Goal: Information Seeking & Learning: Learn about a topic

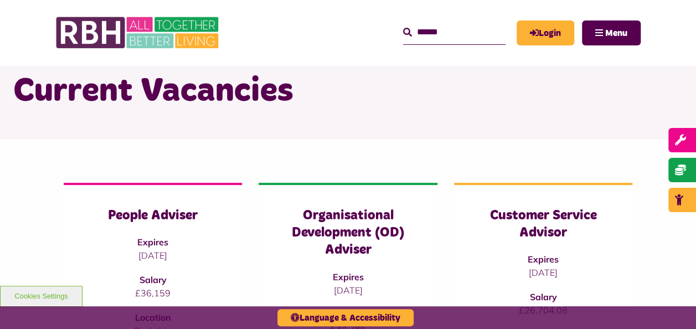
scroll to position [55, 0]
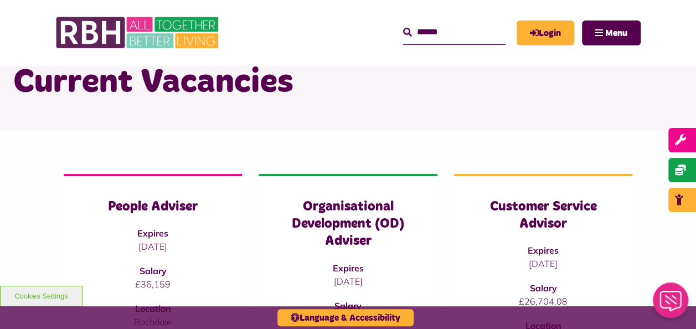
click at [443, 38] on input "text" at bounding box center [454, 32] width 102 height 24
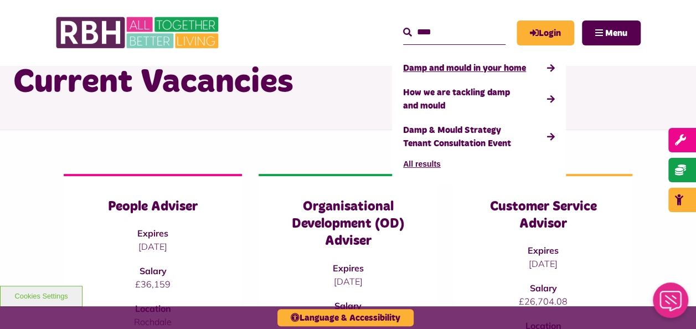
type input "****"
click at [437, 70] on link "Damp and mould in your home" at bounding box center [479, 68] width 152 height 24
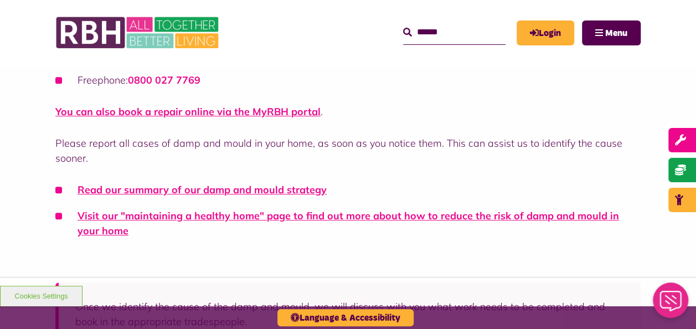
scroll to position [277, 0]
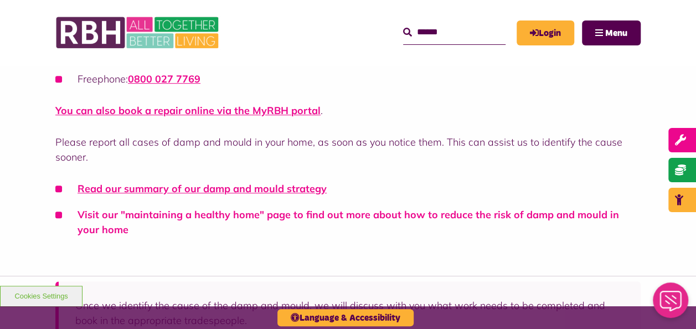
click at [210, 210] on link "Visit our "maintaining a healthy home" page to find out more about how to reduc…" at bounding box center [347, 222] width 541 height 28
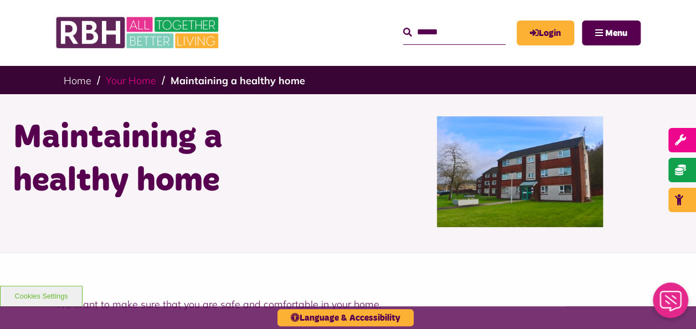
click at [131, 79] on link "Your Home" at bounding box center [131, 80] width 50 height 13
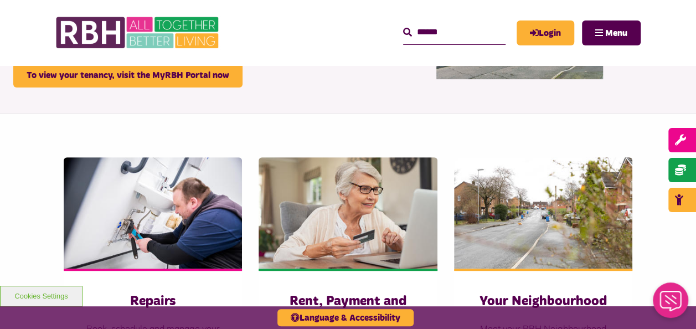
scroll to position [55, 0]
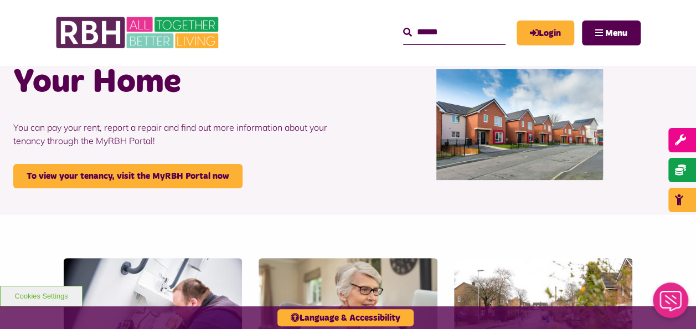
click at [442, 37] on input "Search" at bounding box center [454, 32] width 102 height 24
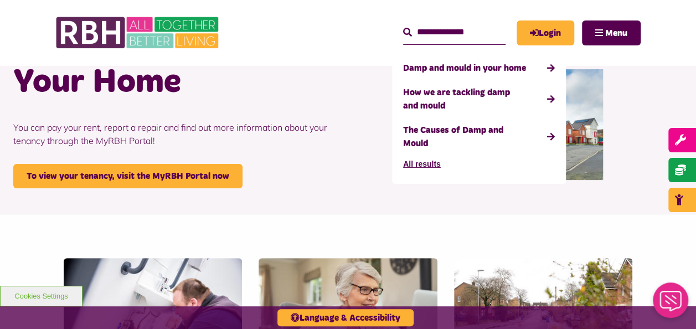
type input "**********"
click at [415, 156] on button "All results" at bounding box center [422, 164] width 38 height 17
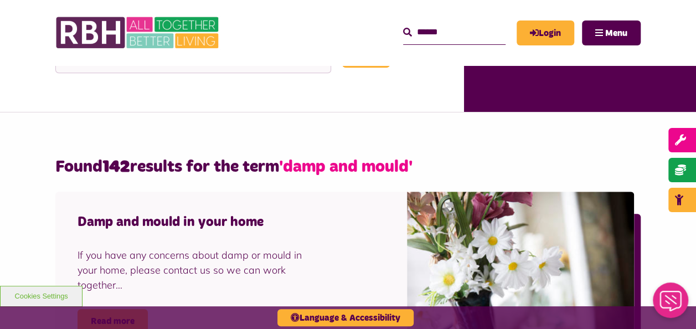
scroll to position [332, 0]
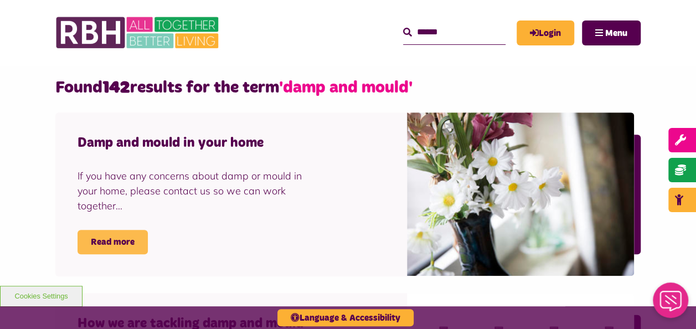
click at [141, 241] on link "Read more" at bounding box center [112, 242] width 70 height 24
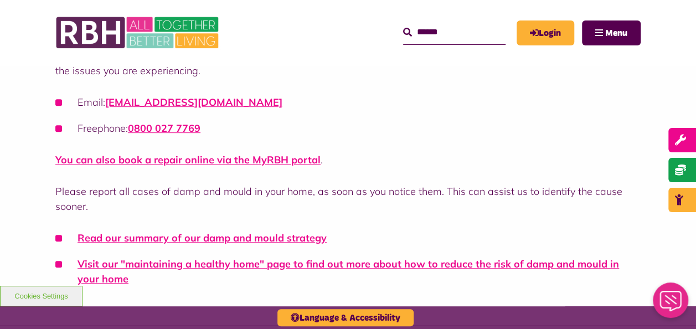
scroll to position [277, 0]
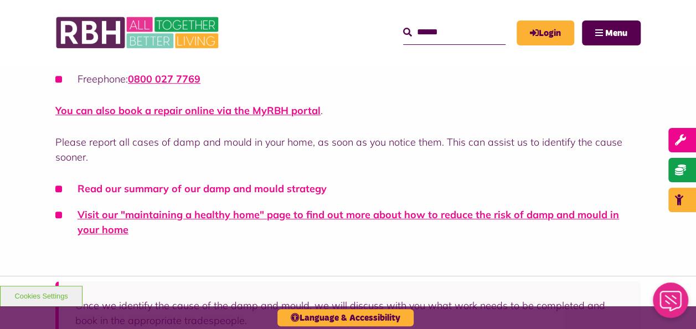
click at [215, 188] on link "Read our summary of our damp and mould strategy" at bounding box center [201, 188] width 249 height 13
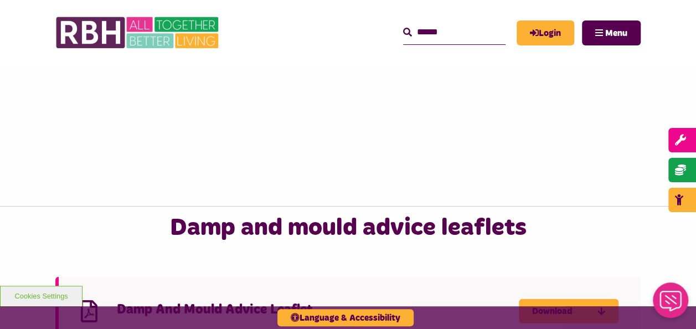
scroll to position [1329, 0]
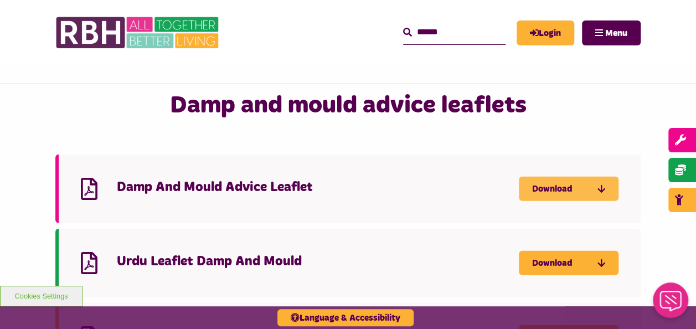
click at [550, 190] on link "Download" at bounding box center [569, 189] width 100 height 24
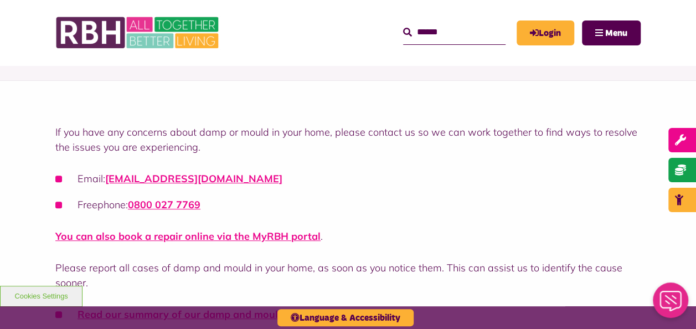
scroll to position [0, 0]
